Goal: Task Accomplishment & Management: Manage account settings

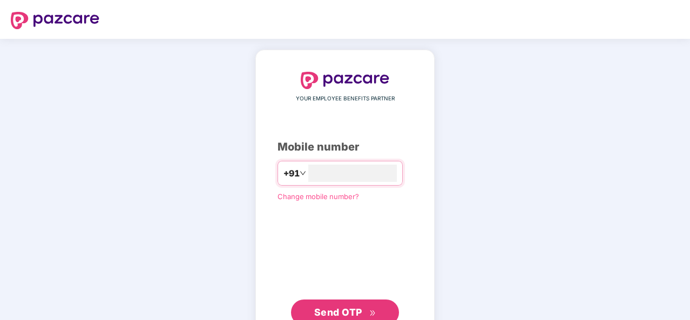
type input "**********"
click at [354, 307] on span "Send OTP" at bounding box center [338, 311] width 48 height 11
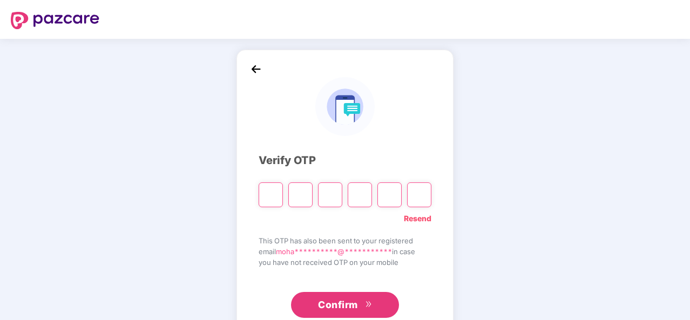
type input "*"
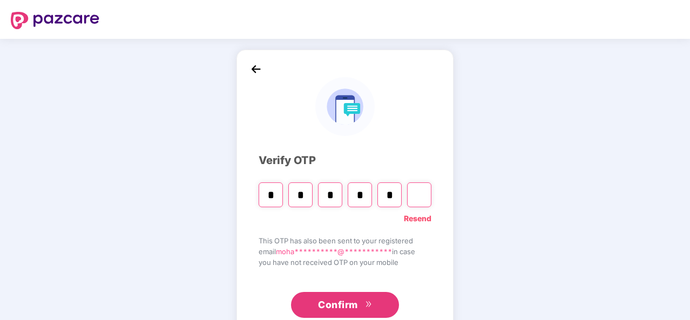
type input "*"
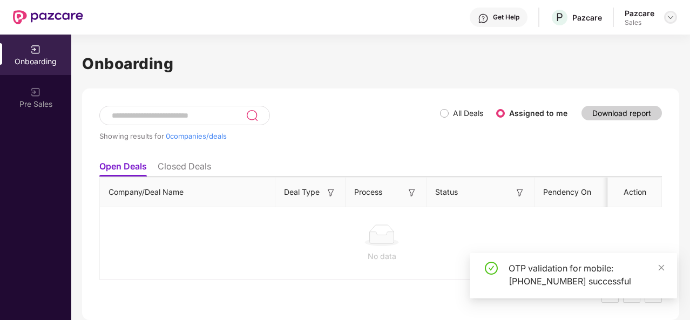
click at [673, 17] on img at bounding box center [670, 17] width 9 height 9
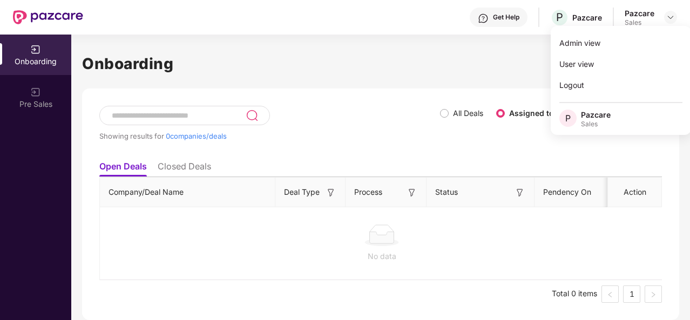
click at [500, 56] on h1 "Onboarding" at bounding box center [380, 64] width 597 height 24
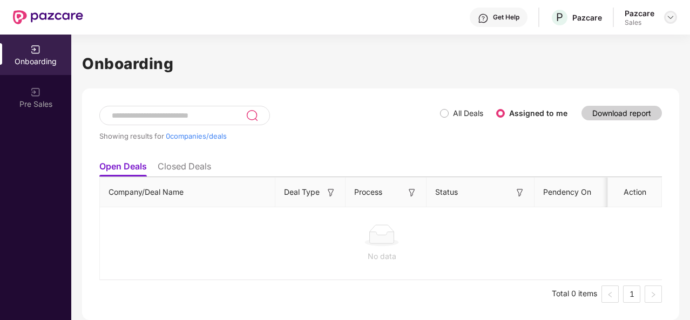
click at [672, 16] on img at bounding box center [670, 17] width 9 height 9
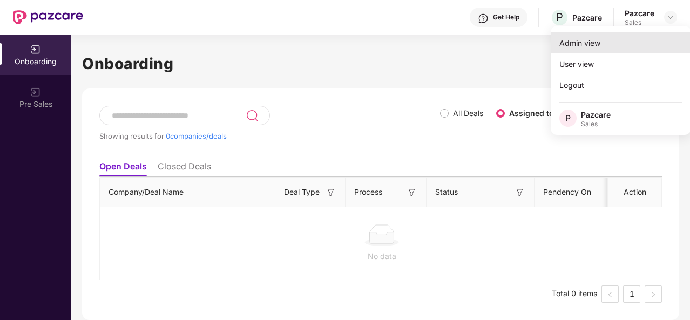
click at [588, 50] on div "Admin view" at bounding box center [621, 42] width 140 height 21
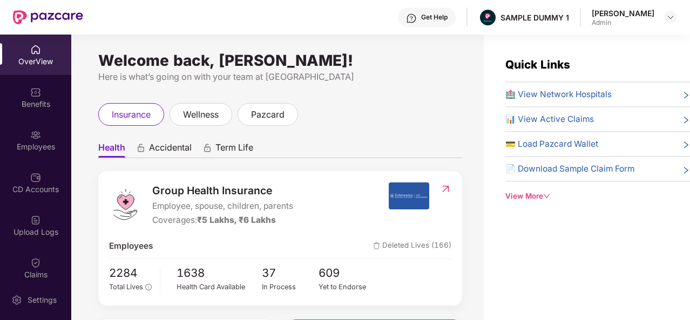
click at [545, 191] on div "View More" at bounding box center [597, 196] width 185 height 11
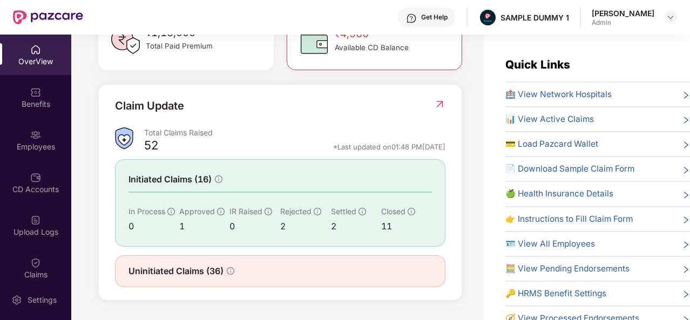
scroll to position [17, 0]
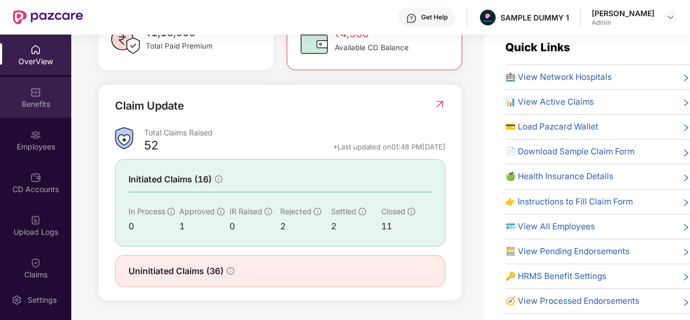
click at [29, 108] on div "Benefits" at bounding box center [35, 104] width 71 height 11
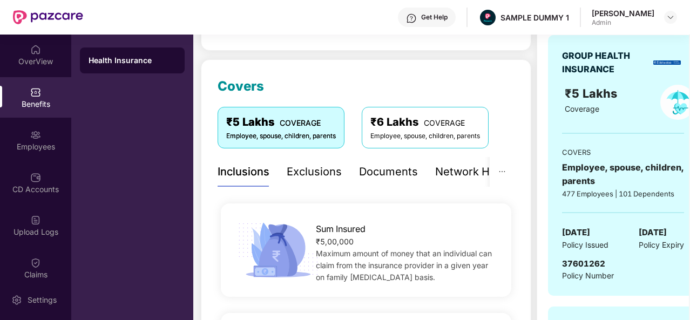
scroll to position [99, 0]
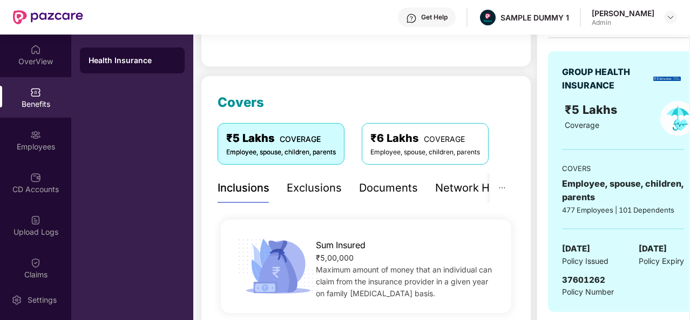
click at [309, 193] on div "Exclusions" at bounding box center [314, 188] width 55 height 17
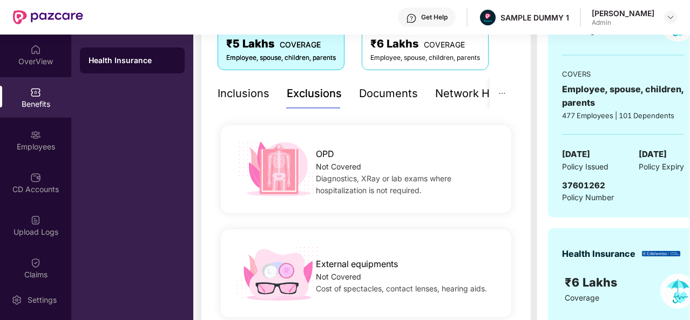
scroll to position [148, 0]
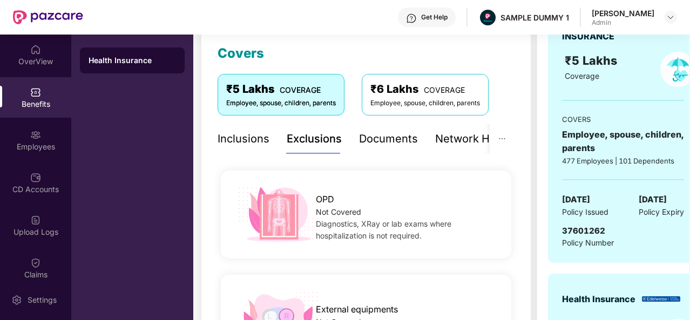
click at [376, 139] on div "Documents" at bounding box center [388, 139] width 59 height 17
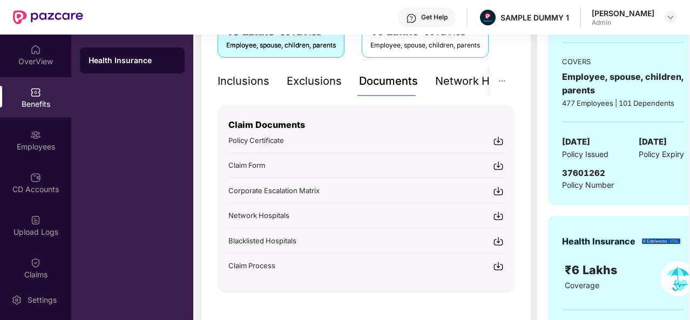
scroll to position [207, 0]
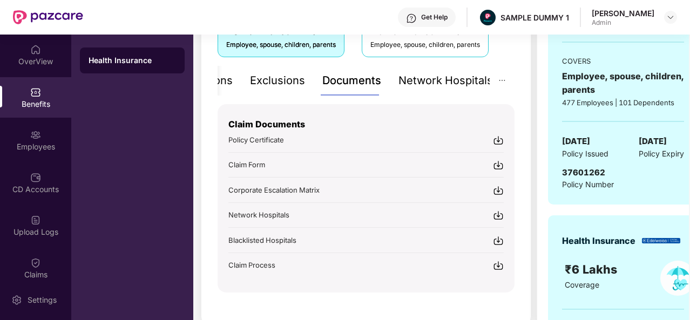
click at [467, 80] on div "Network Hospitals" at bounding box center [445, 80] width 94 height 17
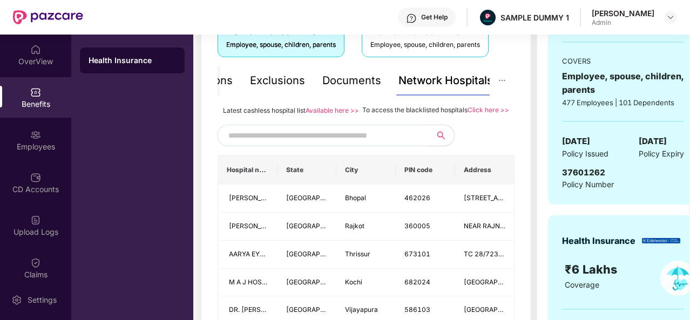
click at [264, 144] on input "text" at bounding box center [320, 135] width 185 height 16
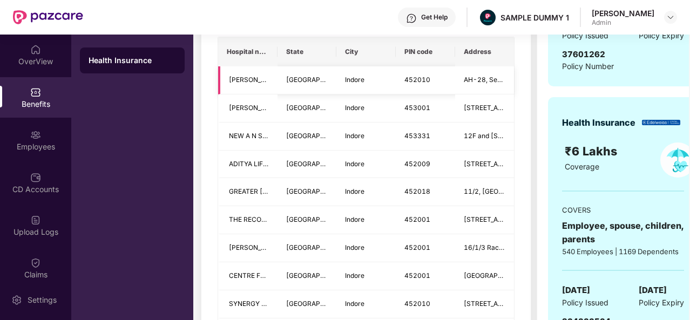
scroll to position [141, 0]
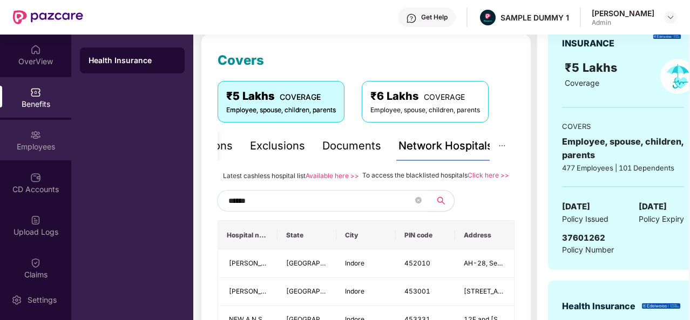
type input "******"
click at [34, 139] on img at bounding box center [35, 135] width 11 height 11
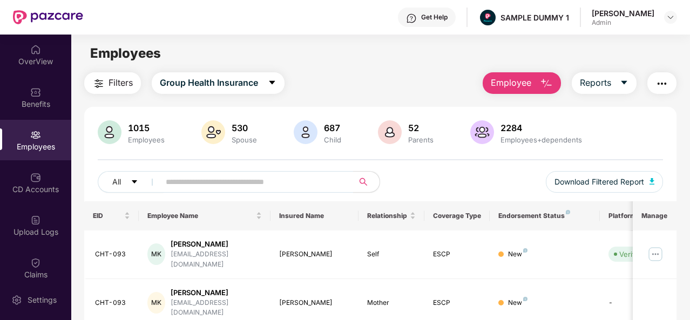
click at [545, 82] on img "button" at bounding box center [546, 83] width 13 height 13
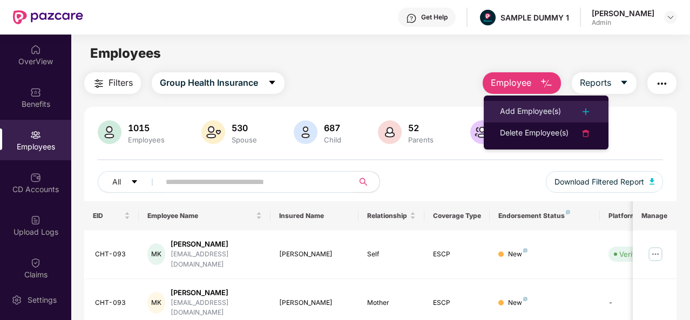
click at [543, 111] on div "Add Employee(s)" at bounding box center [530, 111] width 61 height 13
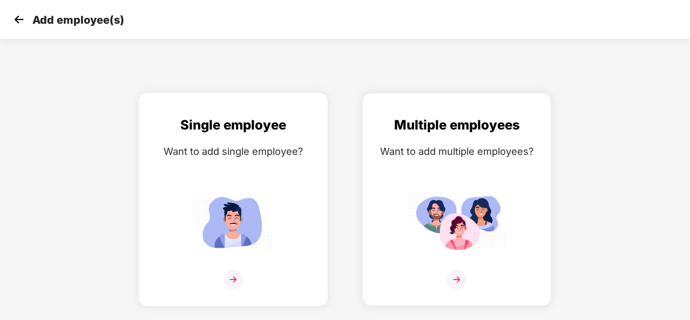
click at [232, 281] on img at bounding box center [232, 279] width 19 height 19
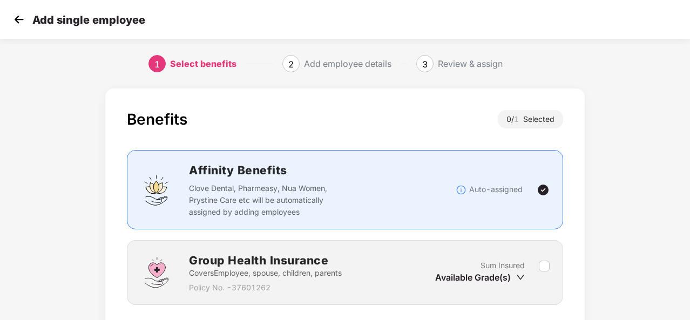
scroll to position [78, 0]
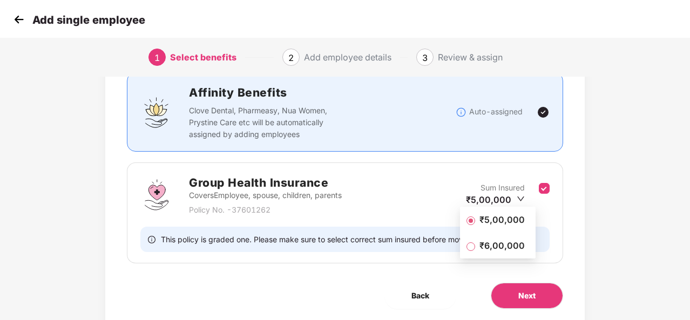
click at [497, 214] on span "₹5,00,000" at bounding box center [502, 220] width 54 height 12
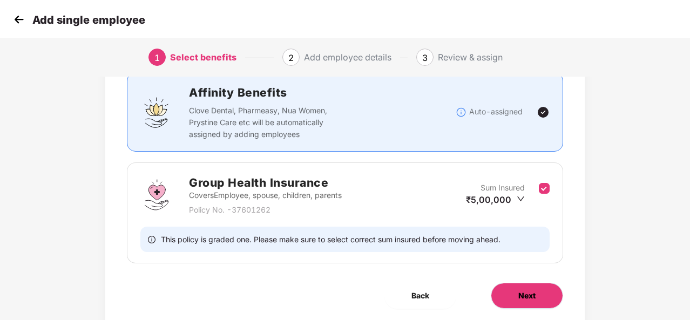
click at [527, 299] on span "Next" at bounding box center [526, 296] width 17 height 12
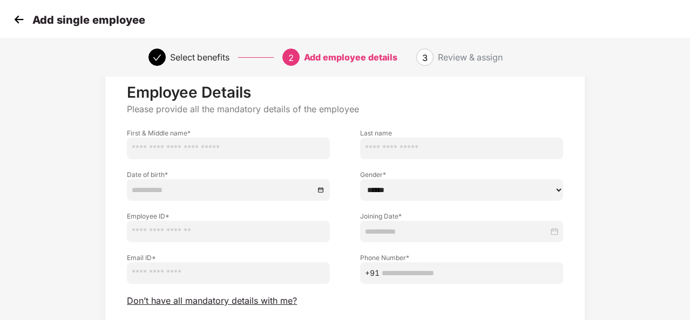
scroll to position [15, 0]
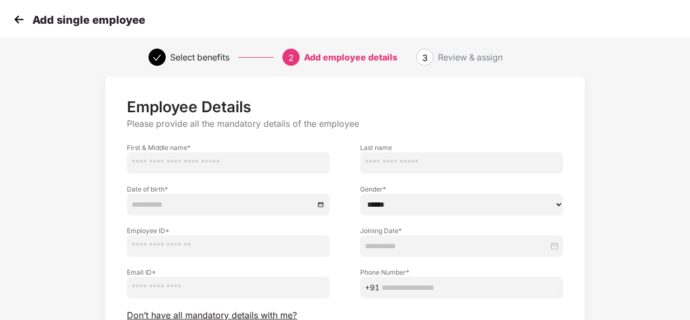
click at [19, 23] on img at bounding box center [19, 19] width 16 height 16
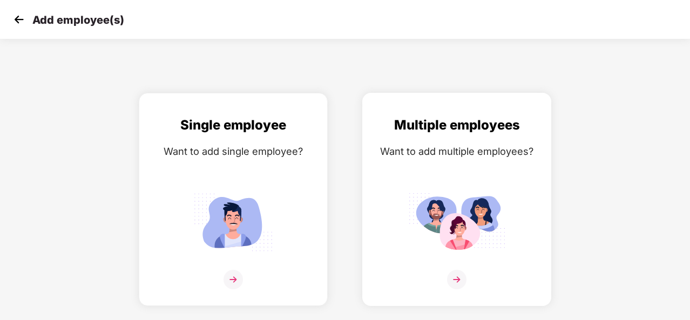
click at [460, 279] on img at bounding box center [456, 279] width 19 height 19
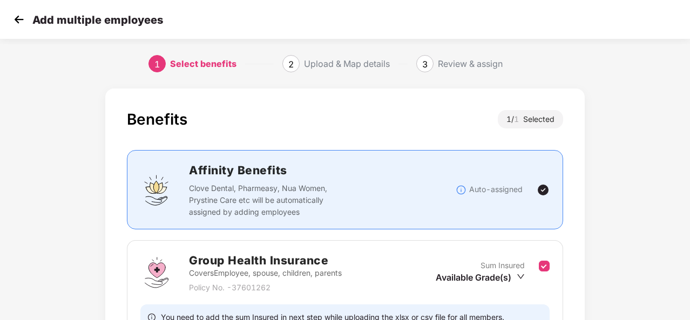
scroll to position [114, 0]
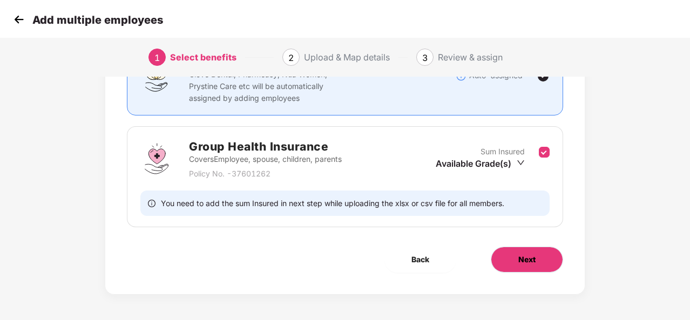
click at [531, 256] on span "Next" at bounding box center [526, 260] width 17 height 12
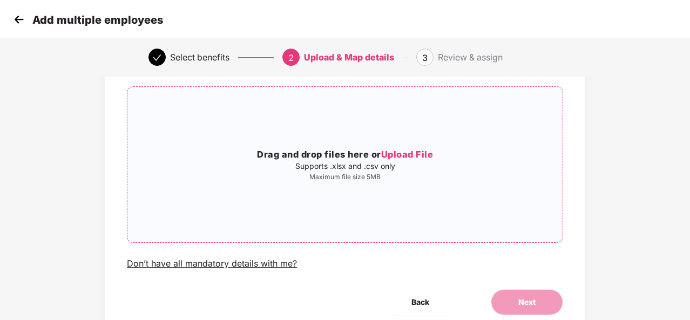
scroll to position [0, 0]
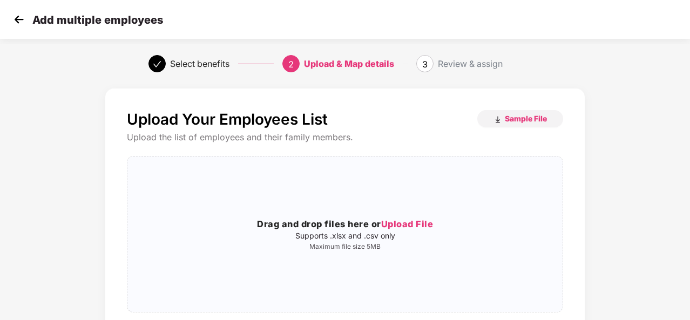
click at [16, 24] on img at bounding box center [19, 19] width 16 height 16
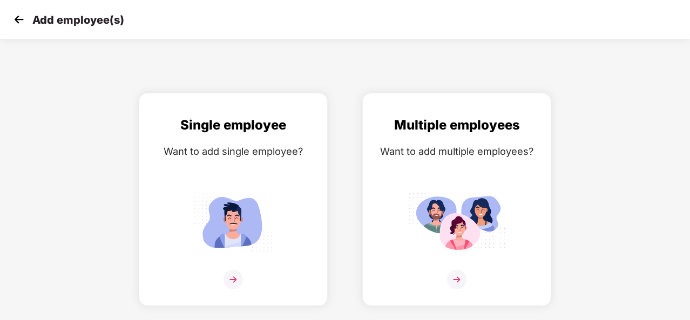
click at [17, 22] on img at bounding box center [19, 19] width 16 height 16
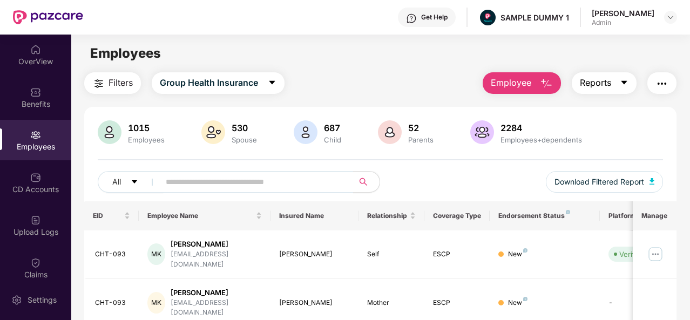
click at [611, 85] on span "Reports" at bounding box center [595, 82] width 31 height 13
click at [667, 78] on img "button" at bounding box center [661, 83] width 13 height 13
click at [32, 193] on div "CD Accounts" at bounding box center [35, 189] width 71 height 11
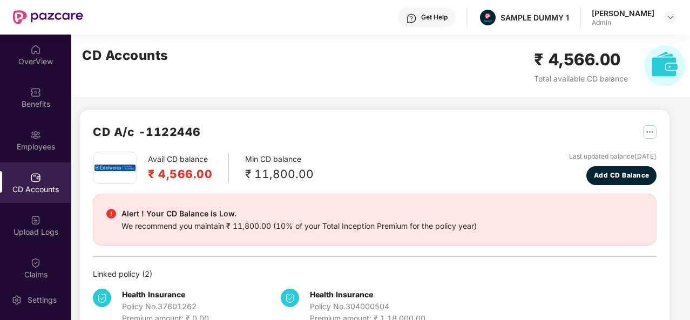
scroll to position [29, 0]
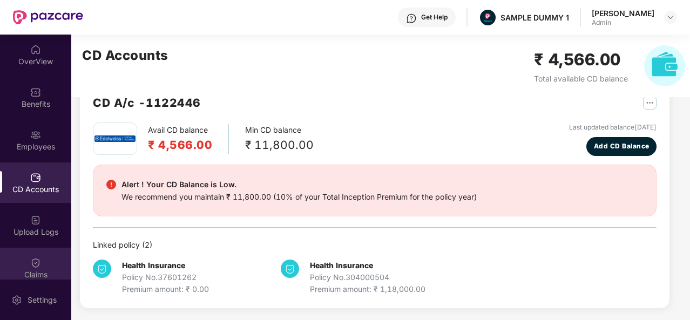
click at [31, 272] on div "Claims" at bounding box center [35, 274] width 71 height 11
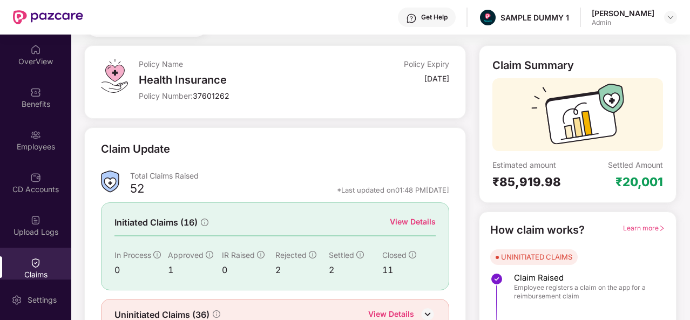
scroll to position [101, 0]
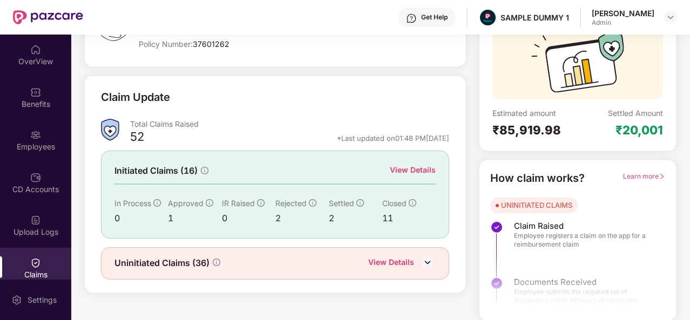
click at [404, 173] on div "View Details" at bounding box center [413, 170] width 46 height 12
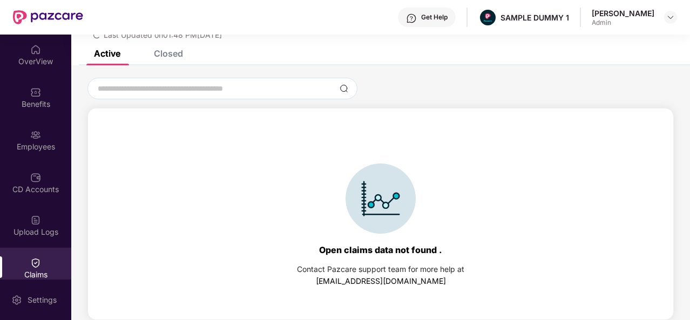
scroll to position [46, 0]
click at [168, 59] on div "Closed" at bounding box center [160, 54] width 45 height 24
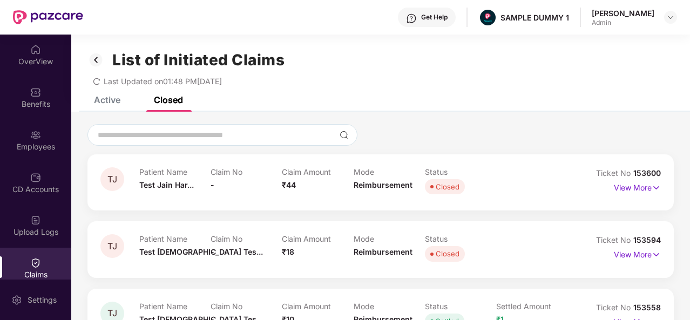
scroll to position [50, 0]
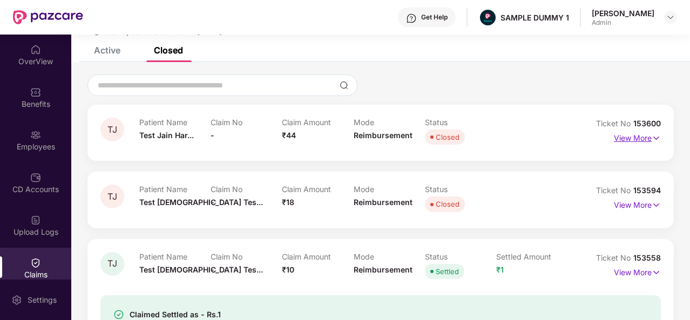
click at [649, 139] on p "View More" at bounding box center [637, 137] width 47 height 15
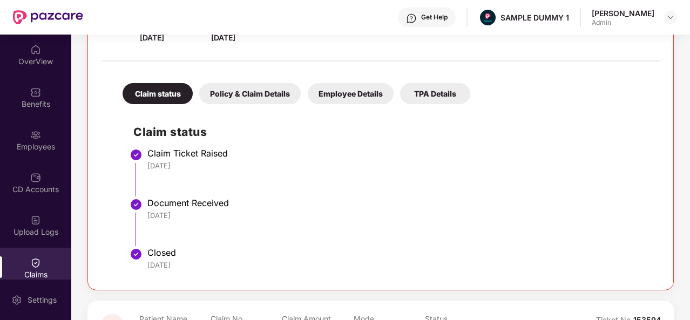
scroll to position [189, 0]
click at [252, 89] on div "Policy & Claim Details" at bounding box center [249, 93] width 101 height 21
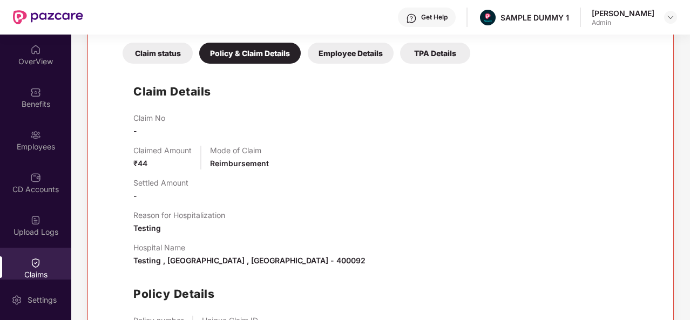
scroll to position [219, 0]
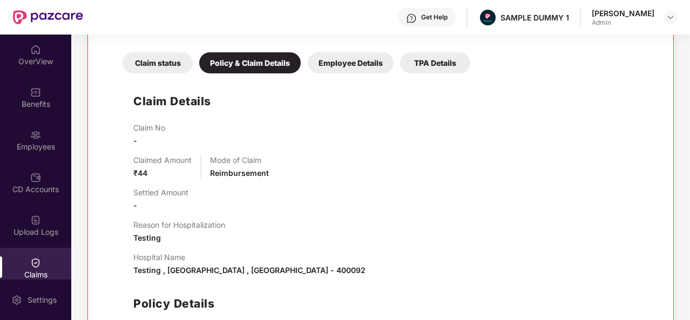
click at [355, 54] on div "Employee Details" at bounding box center [351, 62] width 86 height 21
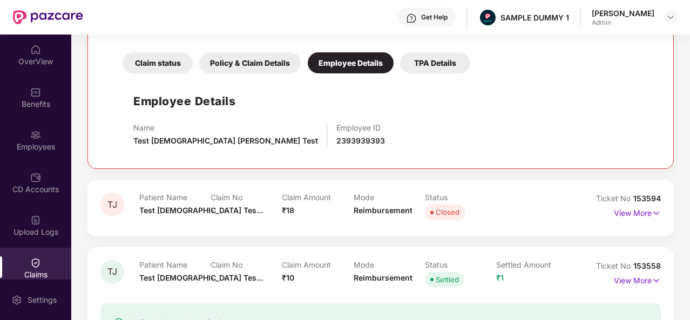
click at [436, 64] on div "TPA Details" at bounding box center [435, 62] width 70 height 21
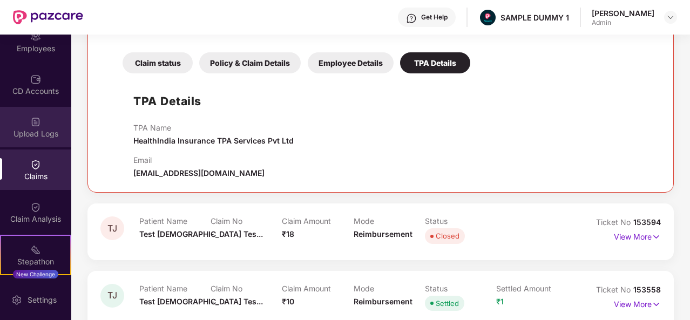
scroll to position [109, 0]
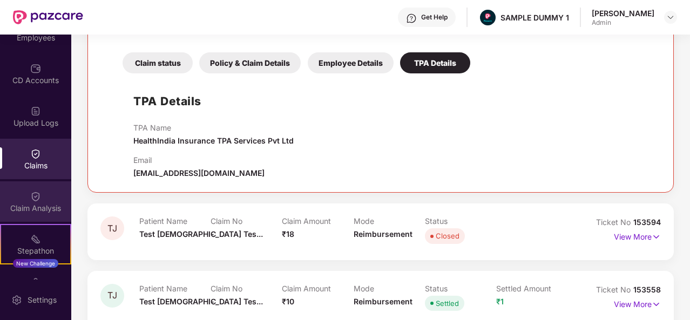
click at [31, 196] on img at bounding box center [35, 196] width 11 height 11
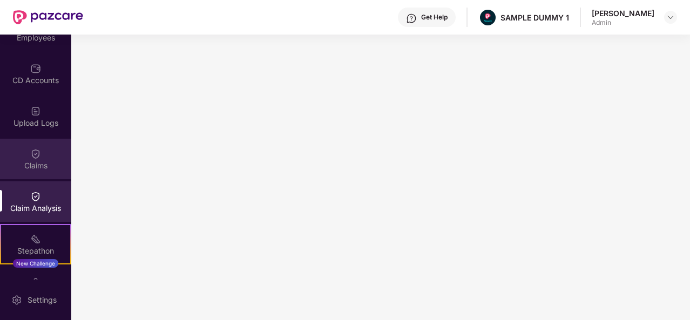
scroll to position [223, 0]
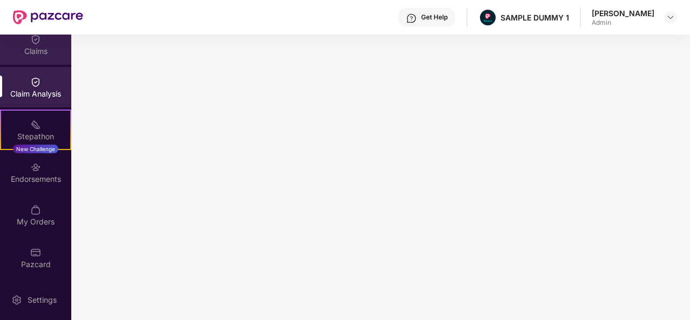
click at [42, 169] on div "Endorsements" at bounding box center [35, 172] width 71 height 40
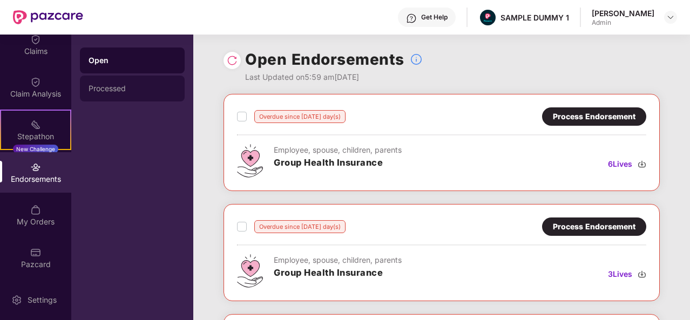
click at [108, 89] on div "Processed" at bounding box center [132, 88] width 87 height 9
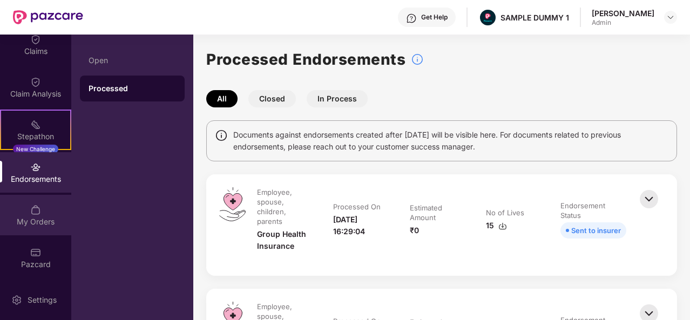
click at [24, 216] on div "My Orders" at bounding box center [35, 221] width 71 height 11
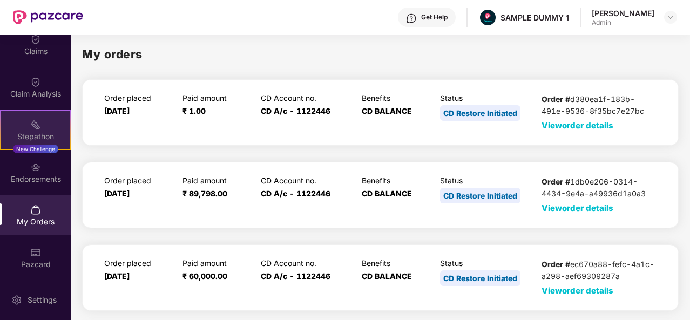
click at [38, 131] on div "Stepathon" at bounding box center [35, 136] width 69 height 11
